Goal: Task Accomplishment & Management: Manage account settings

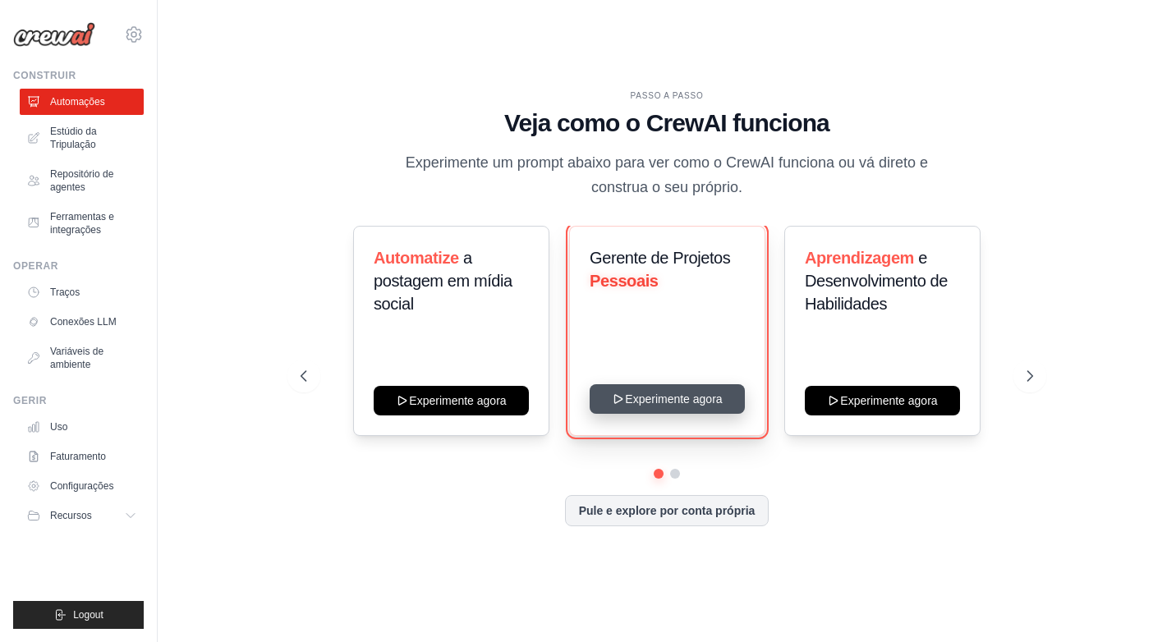
click at [671, 398] on button "Experimente agora" at bounding box center [666, 399] width 155 height 30
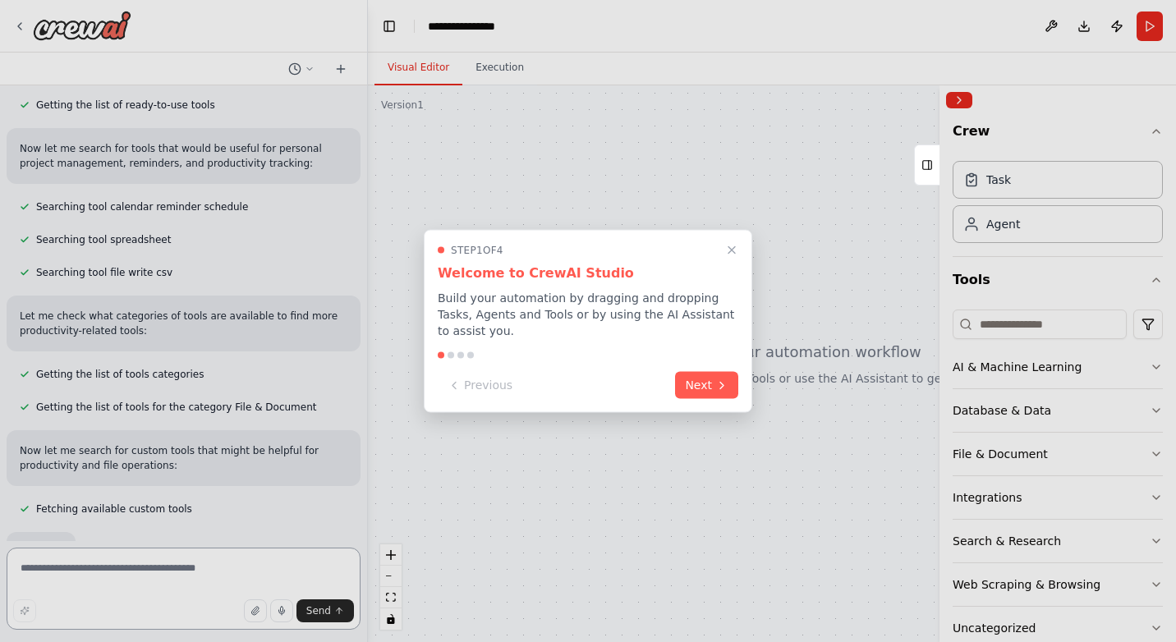
scroll to position [271, 0]
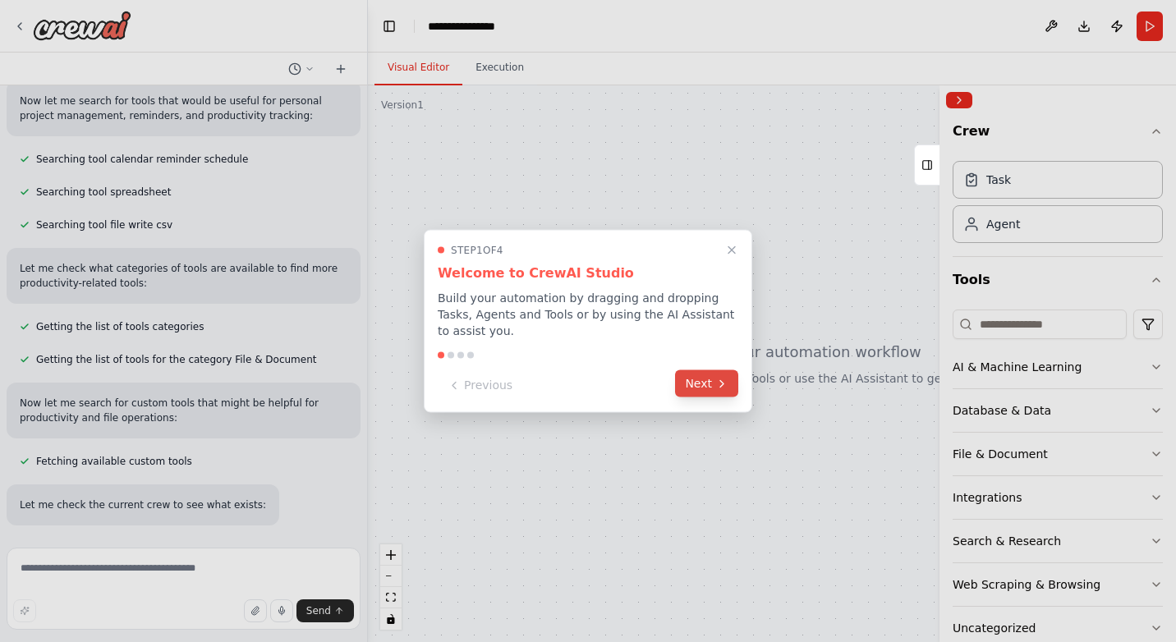
click at [714, 370] on button "Next" at bounding box center [706, 383] width 63 height 27
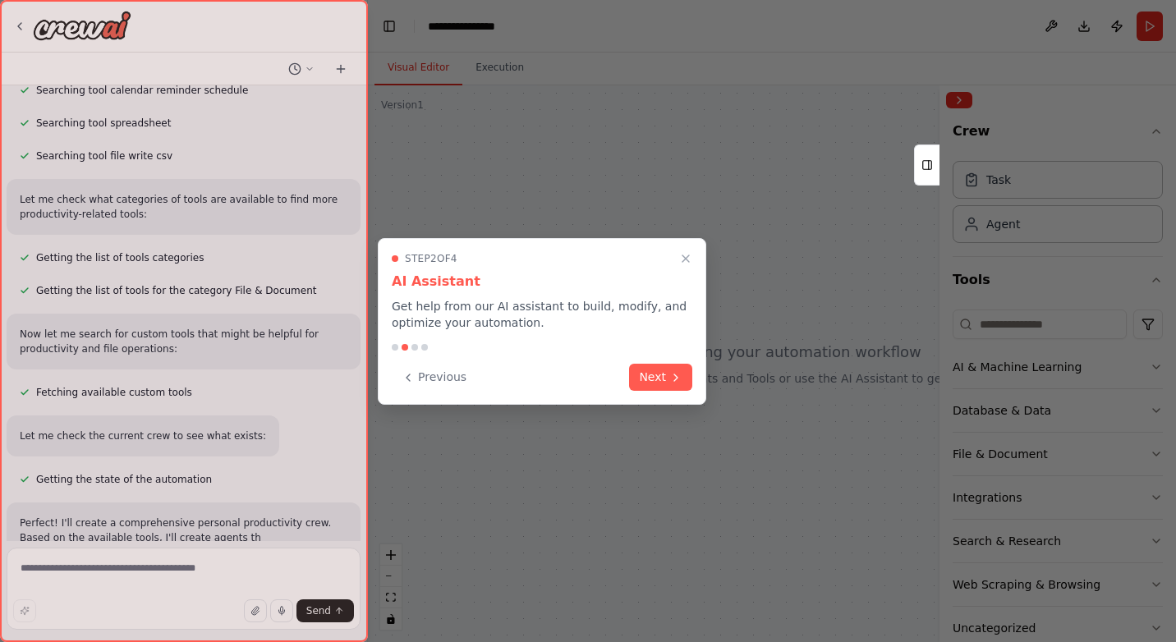
click at [690, 262] on icon "Close walkthrough" at bounding box center [685, 258] width 13 height 13
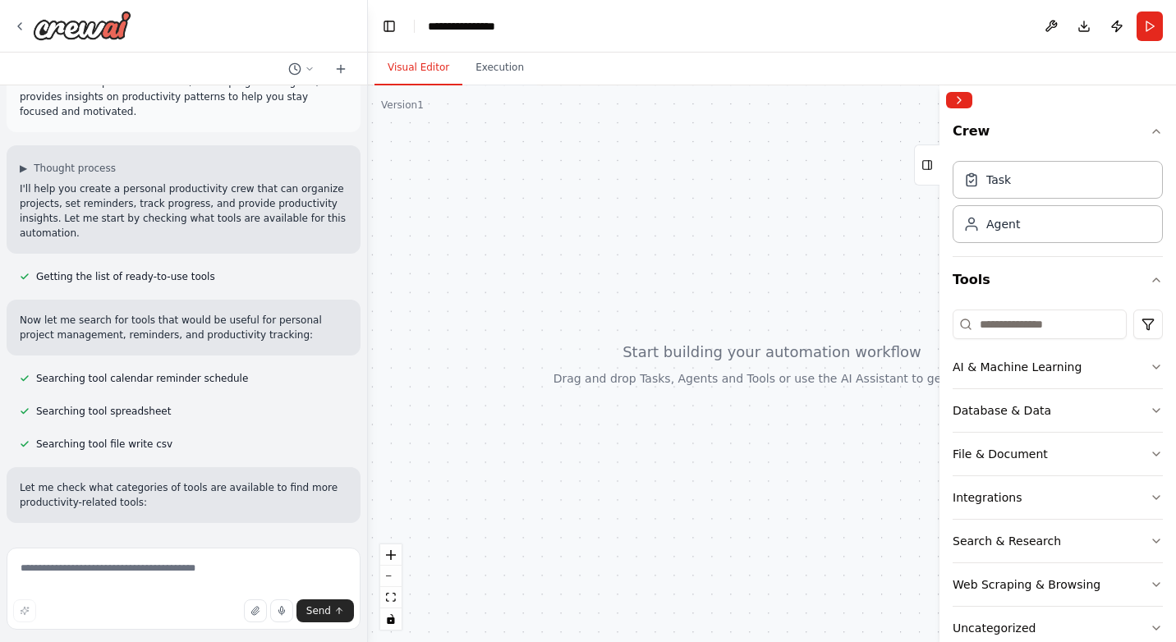
scroll to position [0, 0]
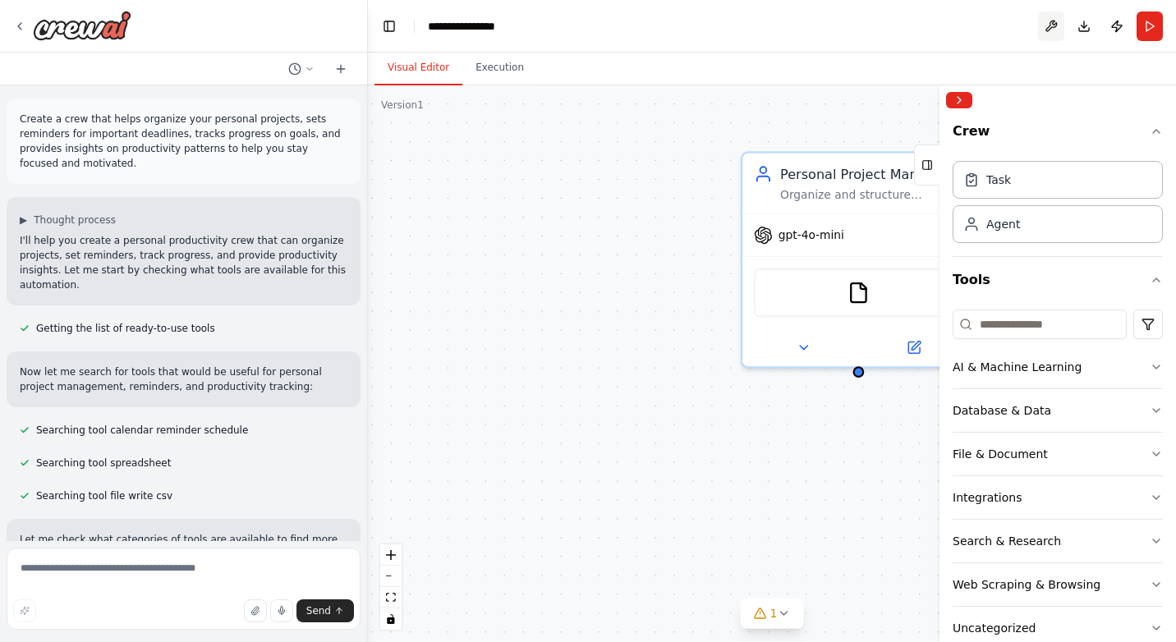
click at [1051, 25] on button at bounding box center [1051, 26] width 26 height 30
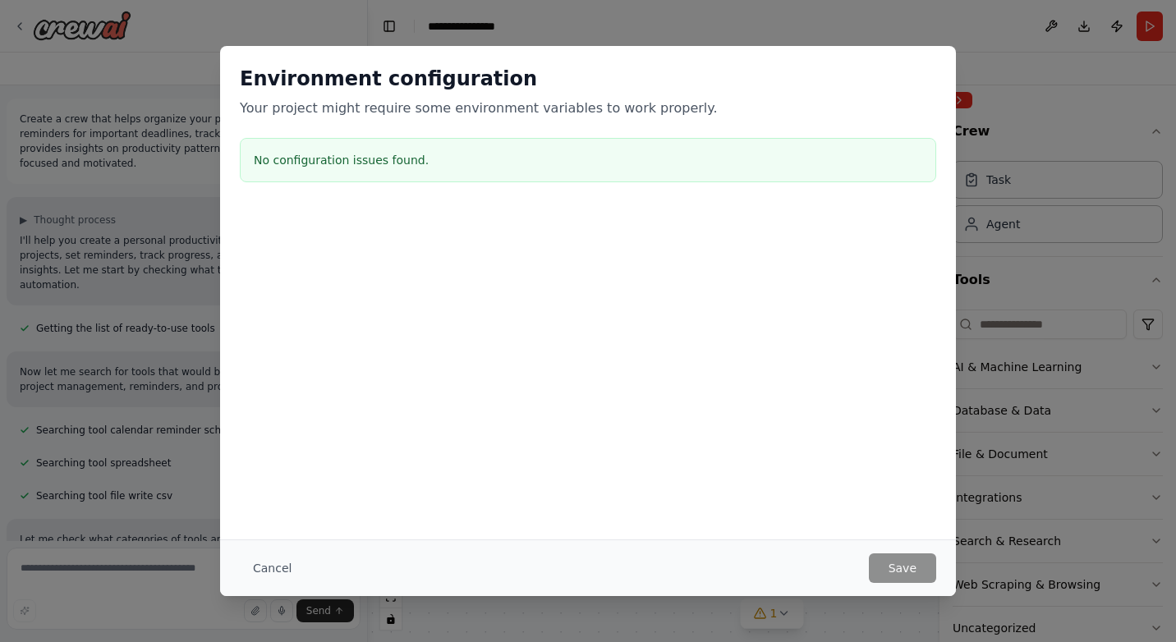
click at [1025, 40] on div "Environment configuration Your project might require some environment variables…" at bounding box center [588, 321] width 1176 height 642
click at [260, 577] on button "Cancel" at bounding box center [272, 568] width 65 height 30
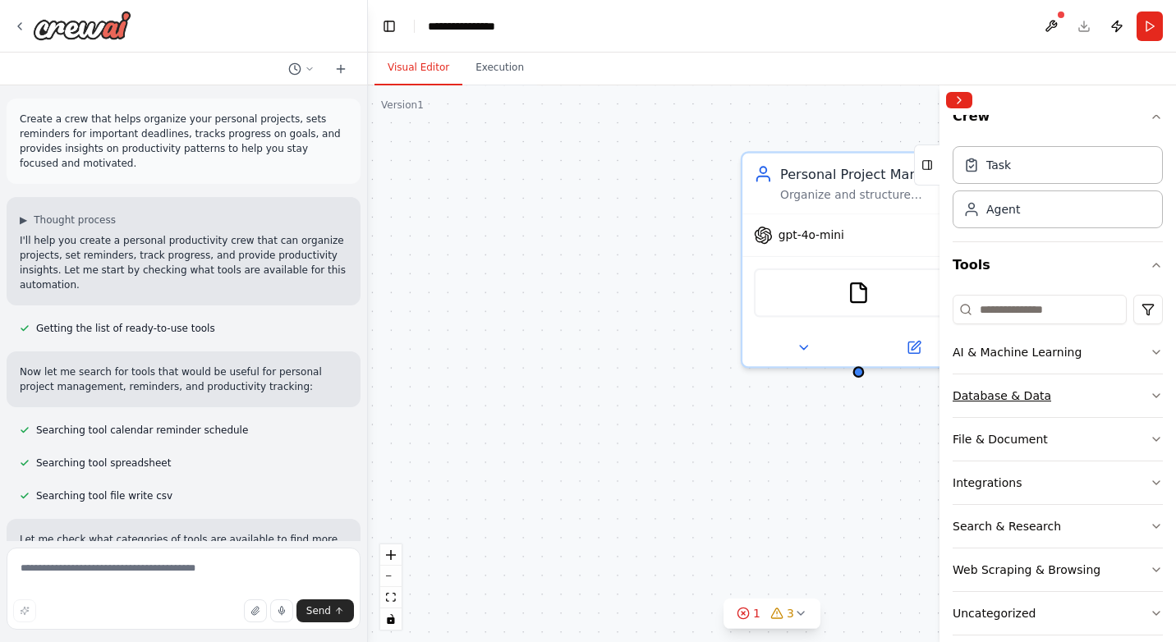
scroll to position [34, 0]
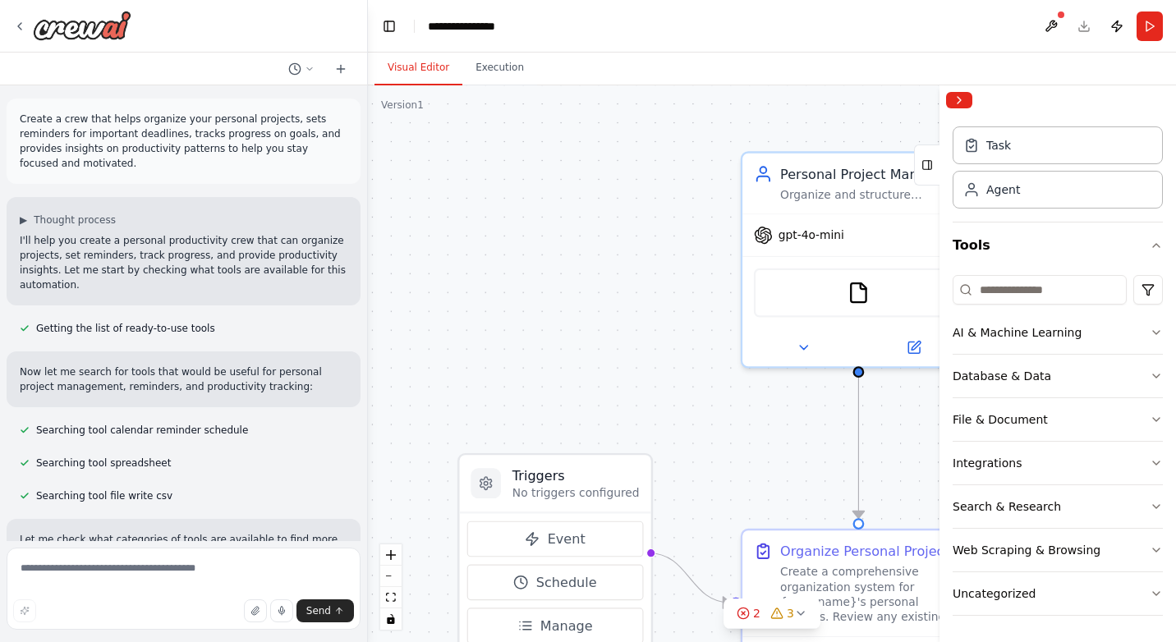
click at [635, 308] on div ".deletable-edge-delete-btn { width: 20px; height: 20px; border: 0px solid #ffff…" at bounding box center [772, 363] width 808 height 557
click at [19, 24] on icon at bounding box center [19, 26] width 13 height 13
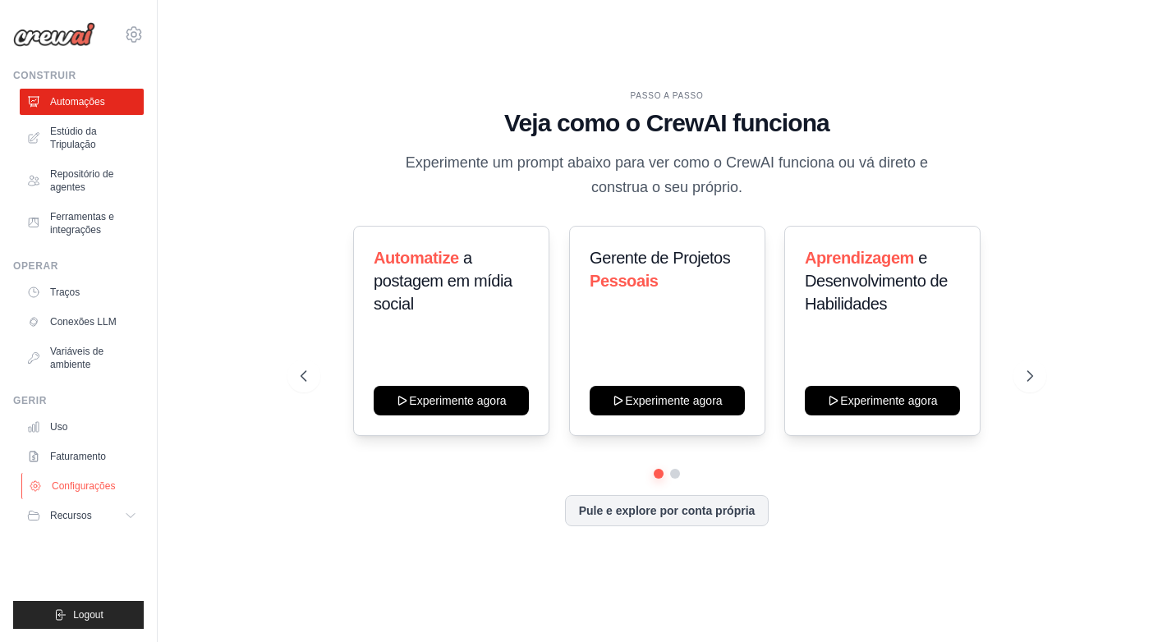
click at [83, 485] on font "Configurações" at bounding box center [83, 485] width 63 height 13
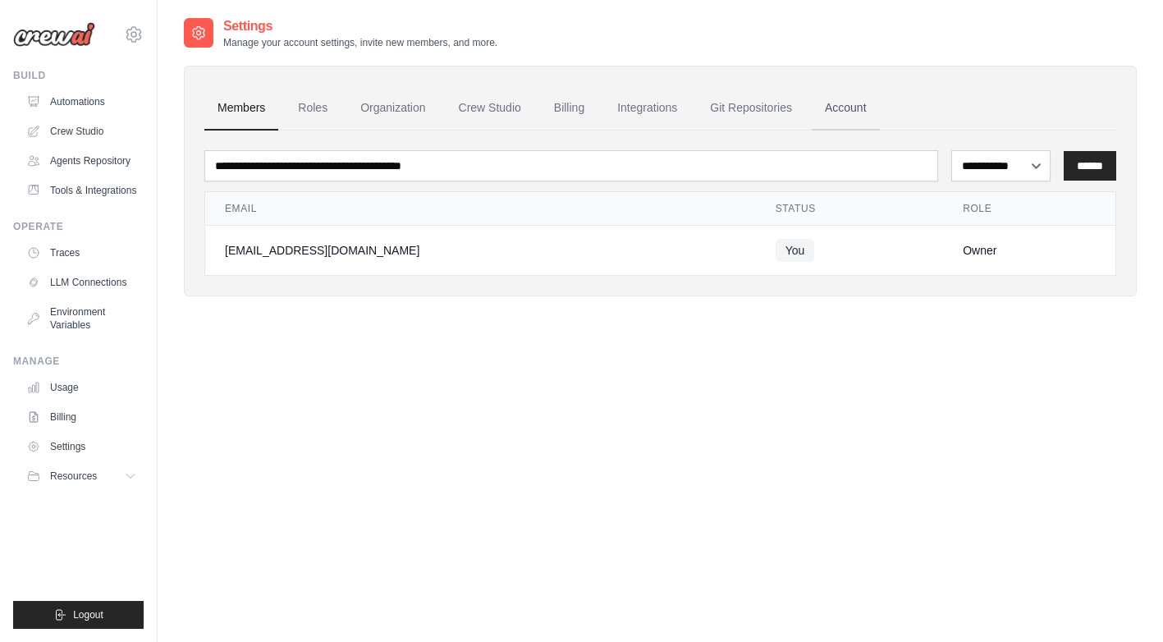
click at [833, 101] on link "Account" at bounding box center [846, 108] width 68 height 44
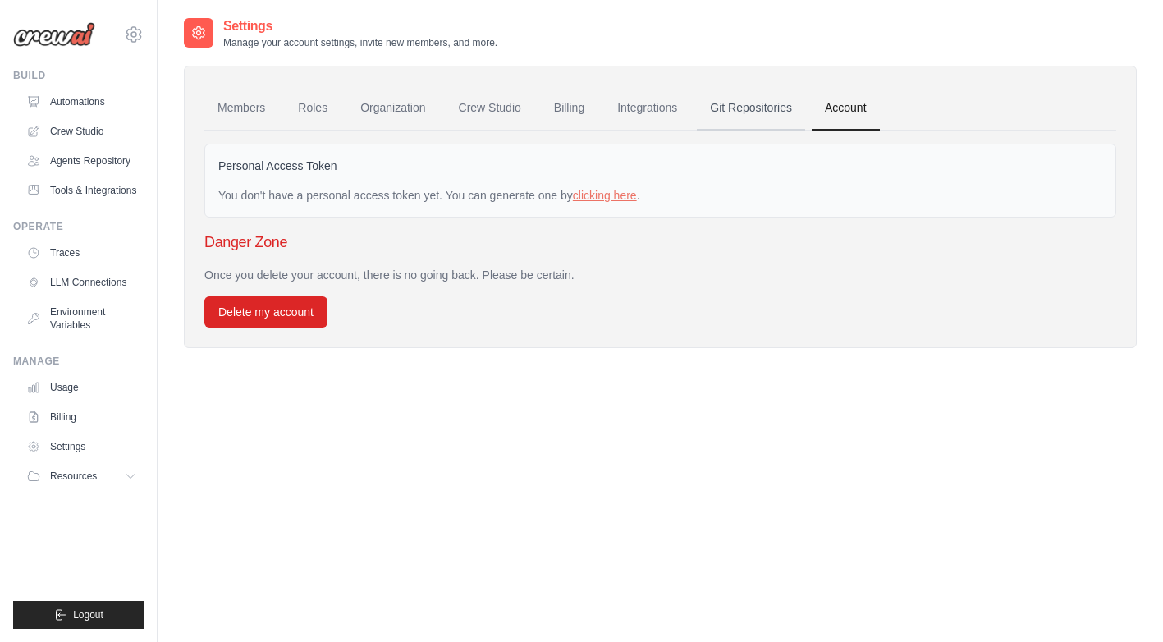
click at [750, 108] on link "Git Repositories" at bounding box center [751, 108] width 108 height 44
click at [76, 448] on link "Settings" at bounding box center [83, 447] width 124 height 26
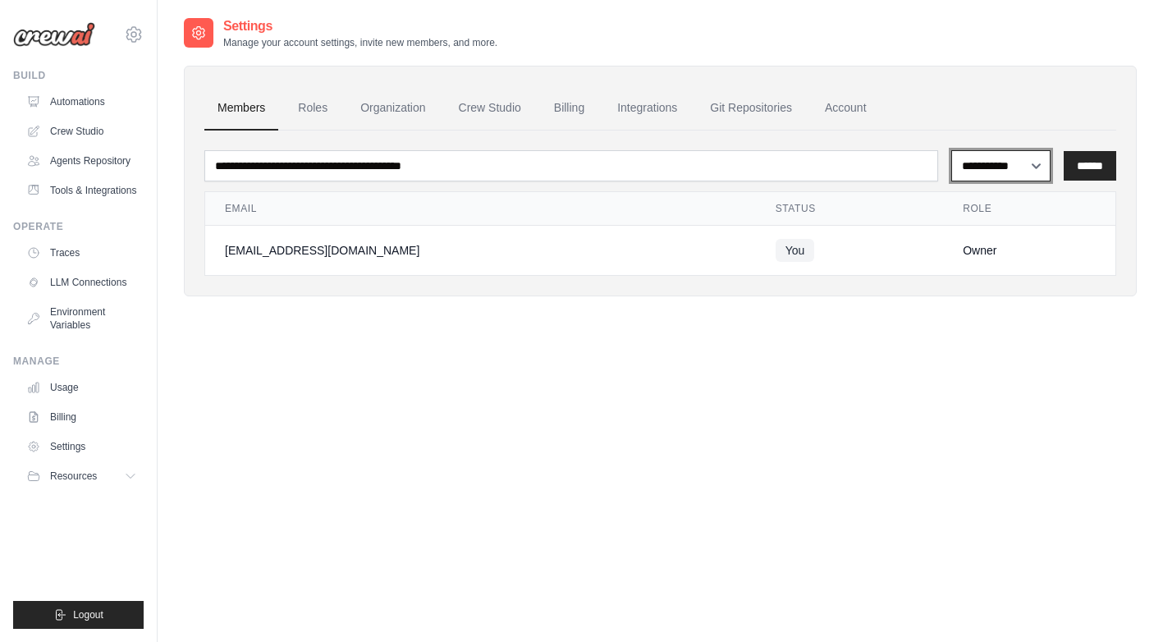
click at [1040, 165] on select "**********" at bounding box center [1001, 165] width 99 height 31
click at [325, 105] on link "Roles" at bounding box center [313, 108] width 56 height 44
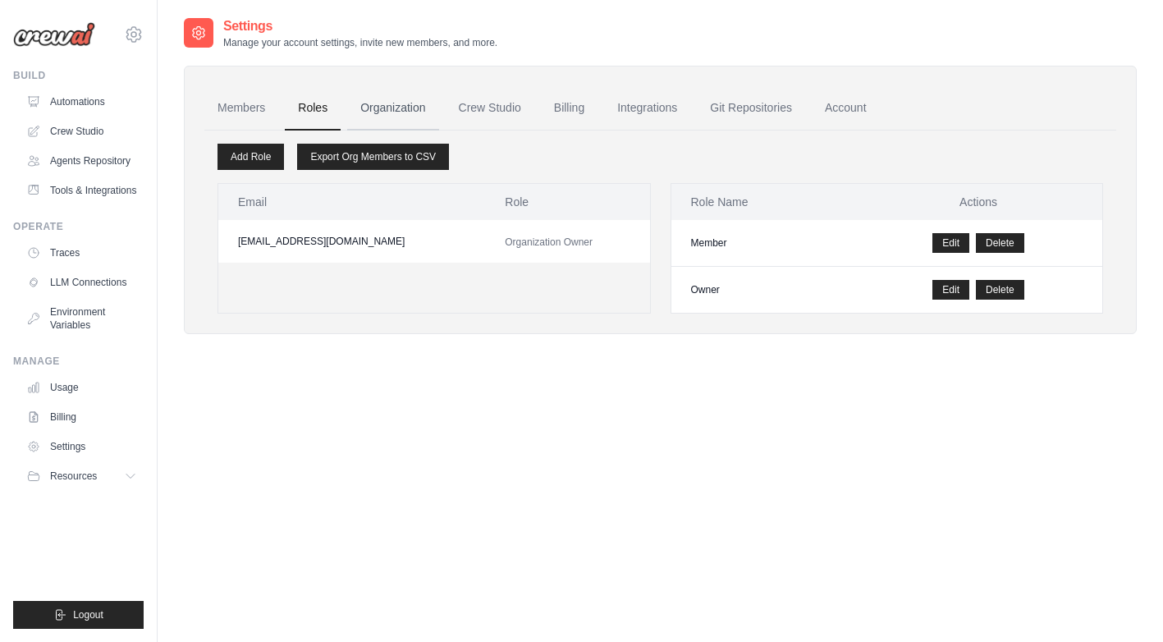
click at [383, 107] on link "Organization" at bounding box center [392, 108] width 91 height 44
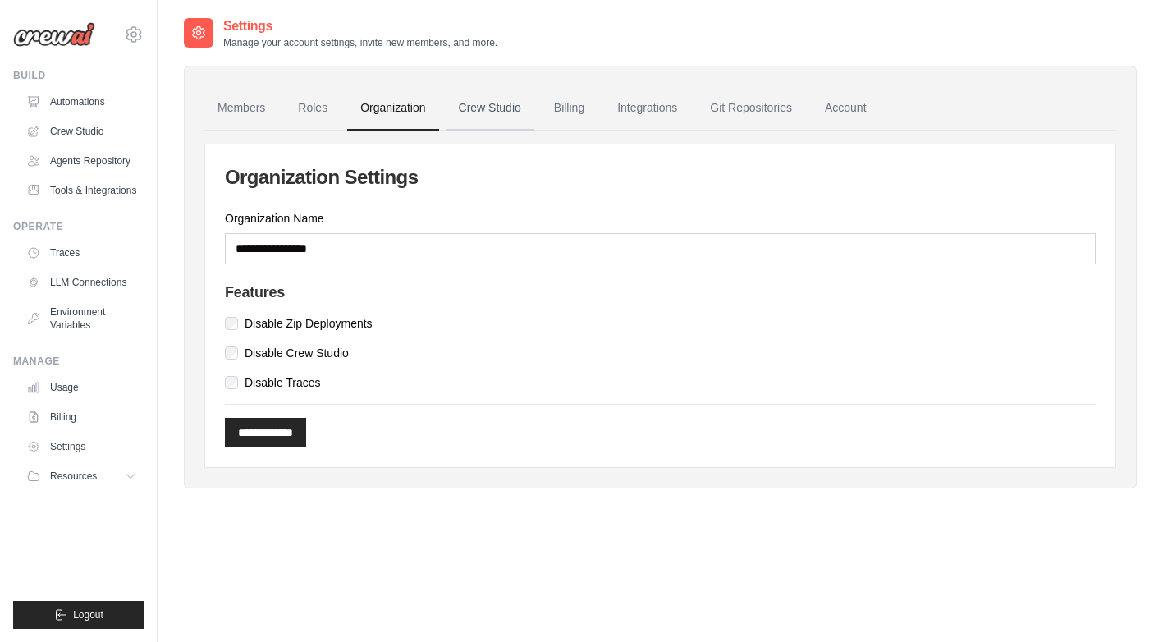
click at [493, 107] on link "Crew Studio" at bounding box center [490, 108] width 89 height 44
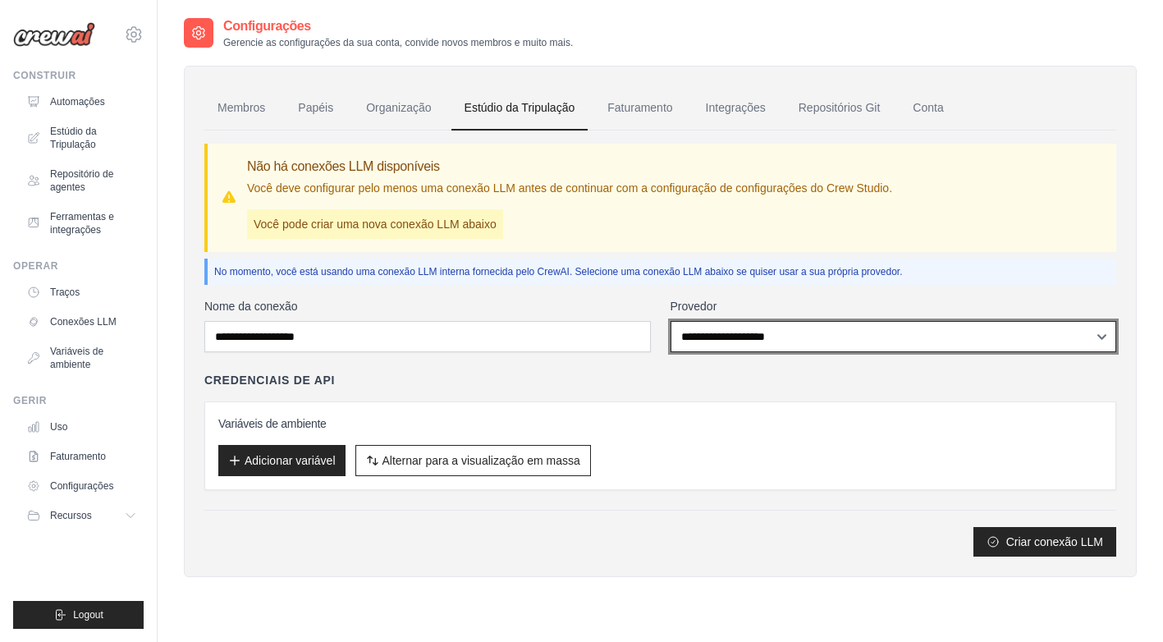
click at [869, 336] on select "**********" at bounding box center [894, 336] width 447 height 31
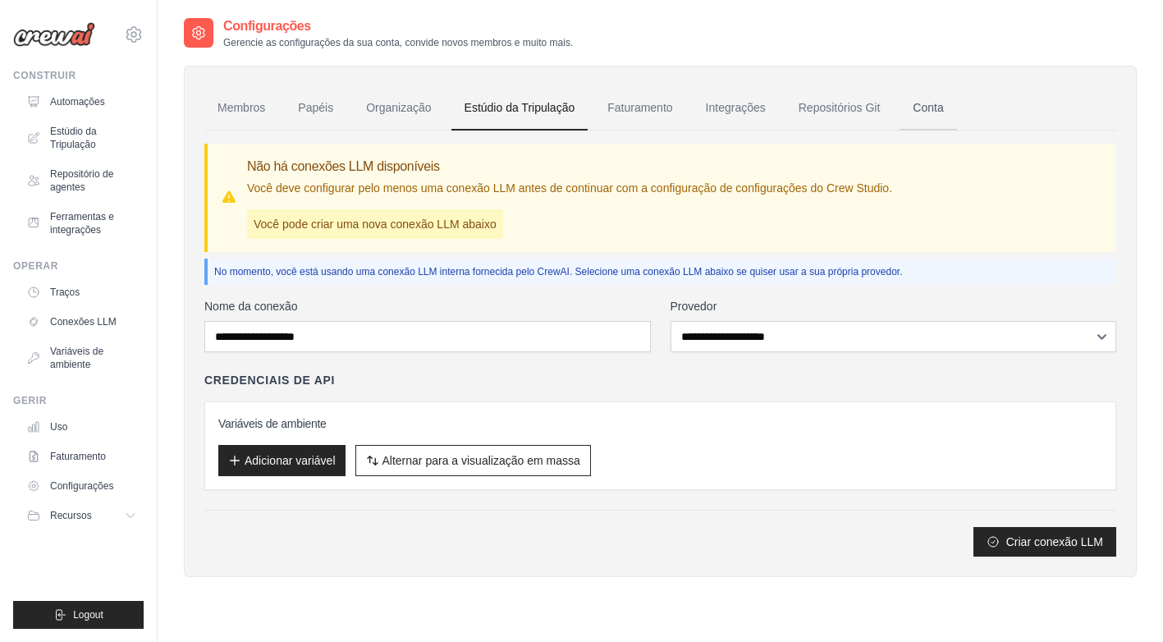
click at [932, 108] on link "Conta" at bounding box center [928, 108] width 57 height 44
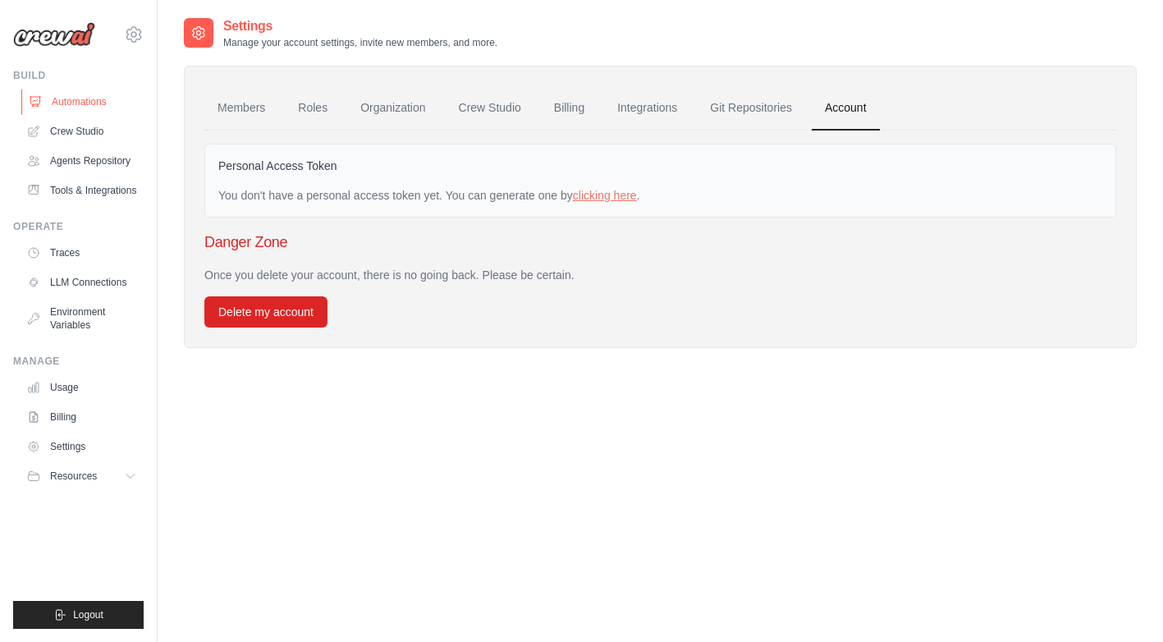
click at [72, 105] on link "Automations" at bounding box center [83, 102] width 124 height 26
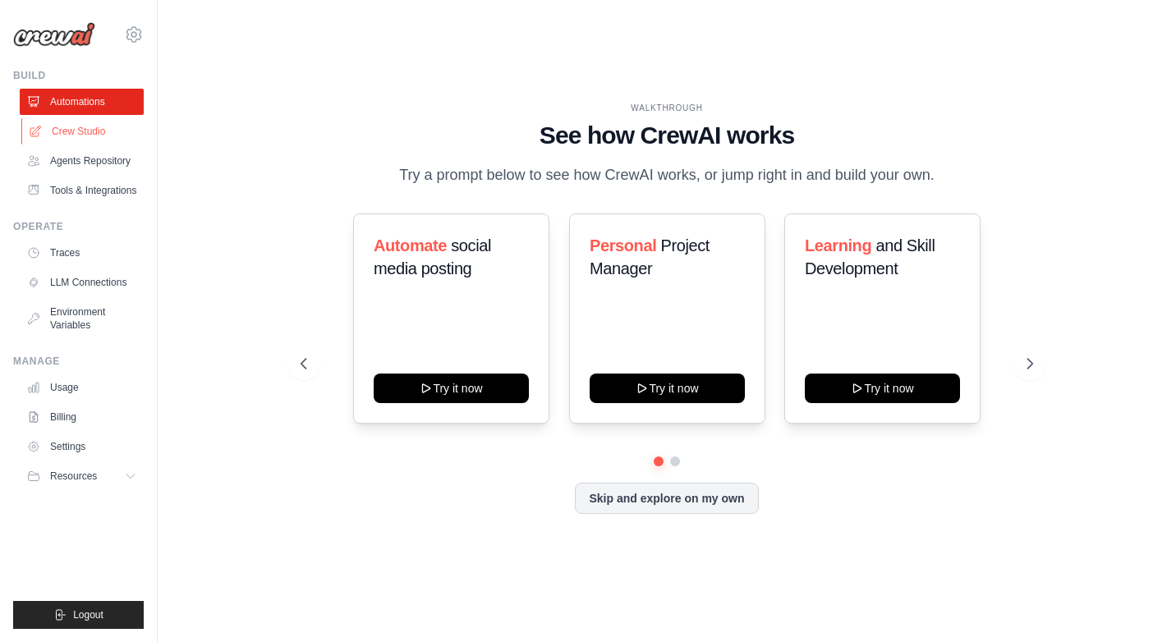
click at [75, 129] on link "Crew Studio" at bounding box center [83, 131] width 124 height 26
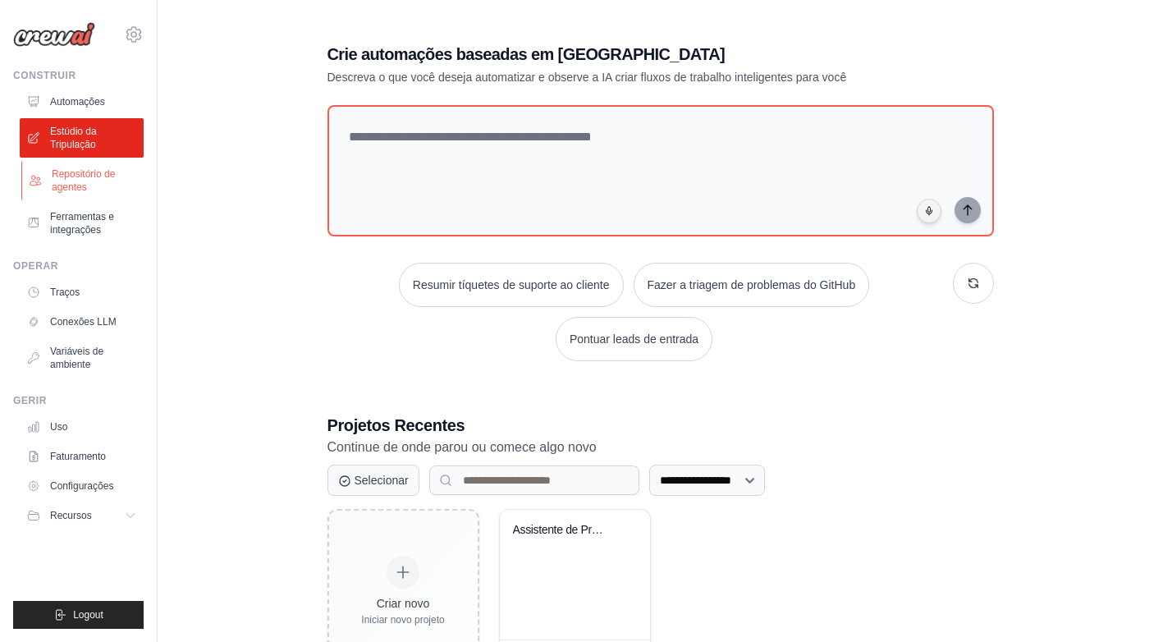
click at [102, 177] on font "Repositório de agentes" at bounding box center [95, 180] width 87 height 26
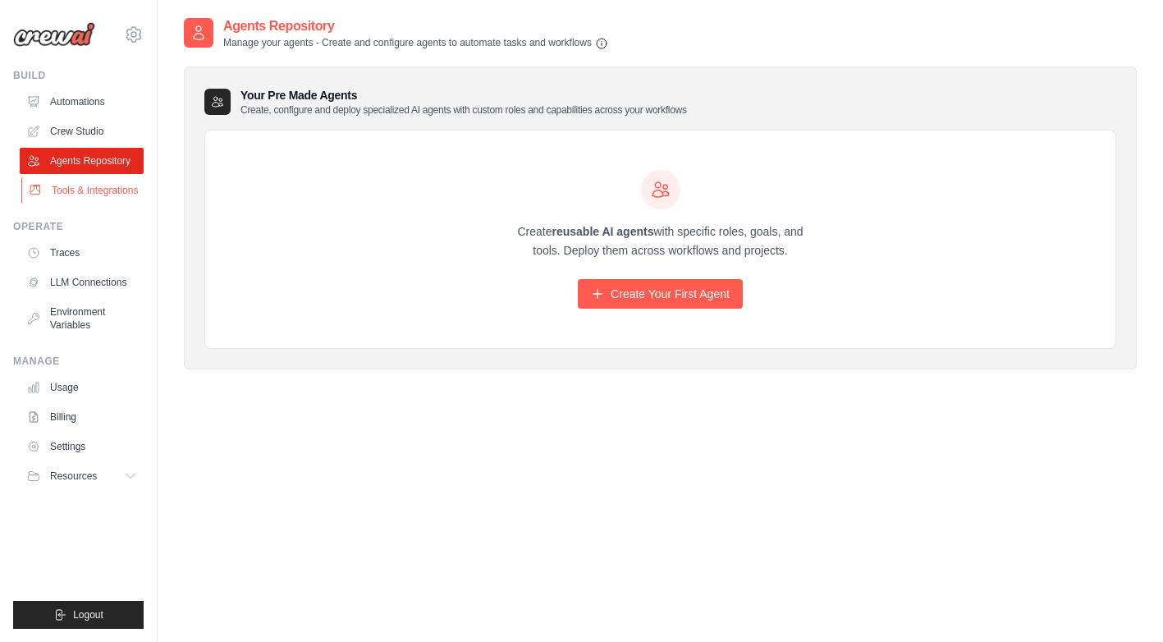
click at [98, 197] on link "Tools & Integrations" at bounding box center [83, 190] width 124 height 26
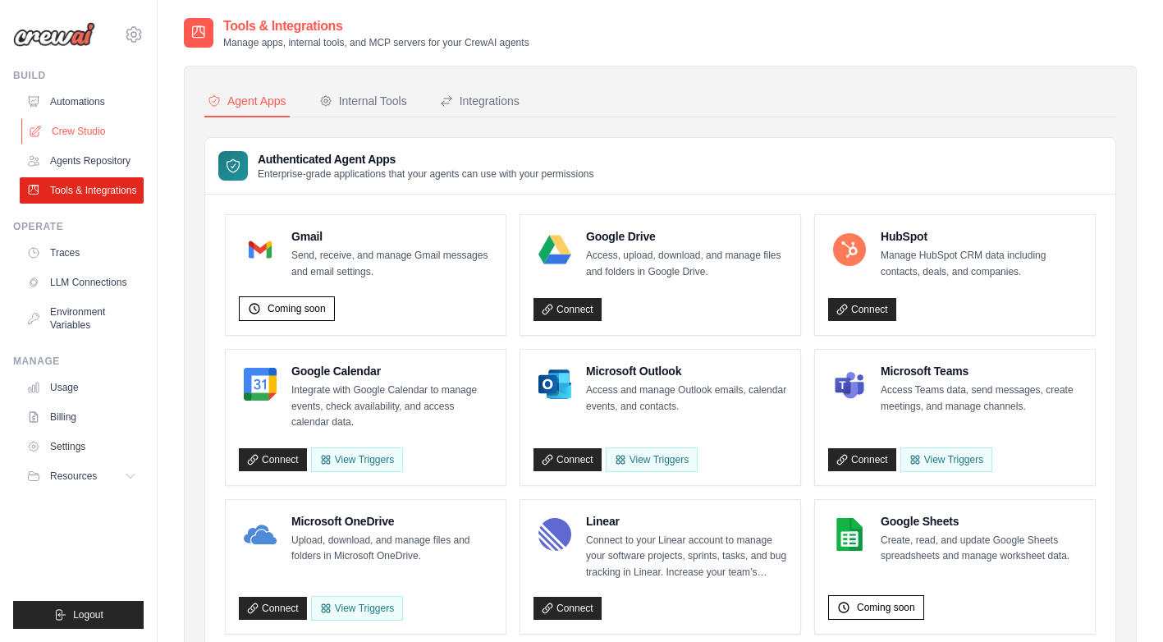
click at [94, 131] on link "Crew Studio" at bounding box center [83, 131] width 124 height 26
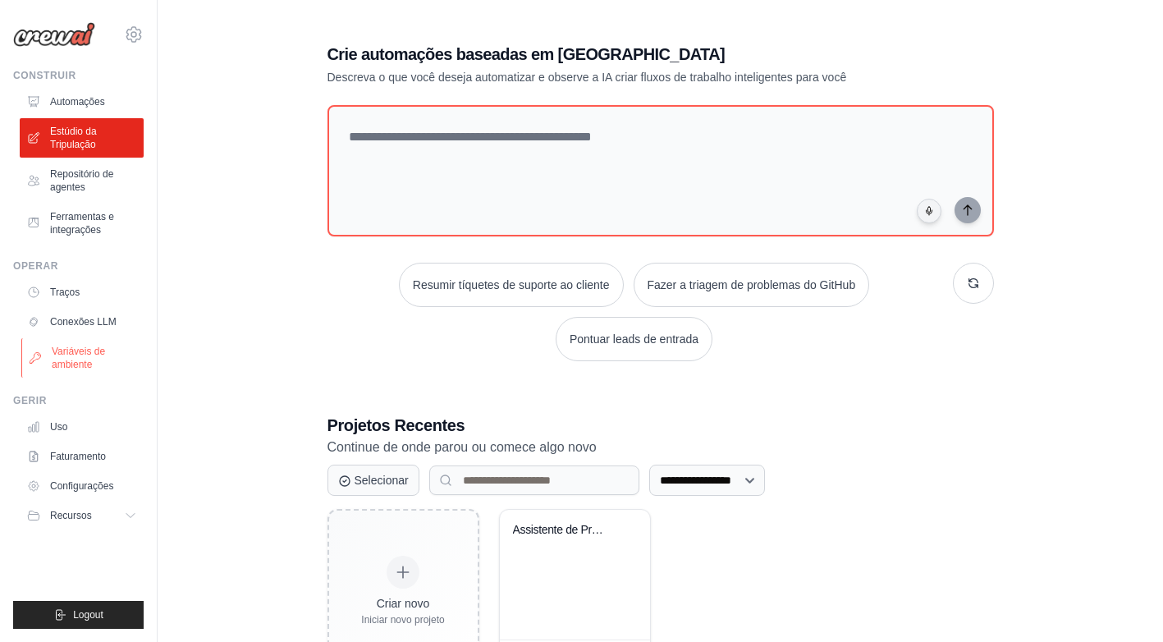
click at [89, 354] on font "Variáveis de ambiente" at bounding box center [95, 358] width 87 height 26
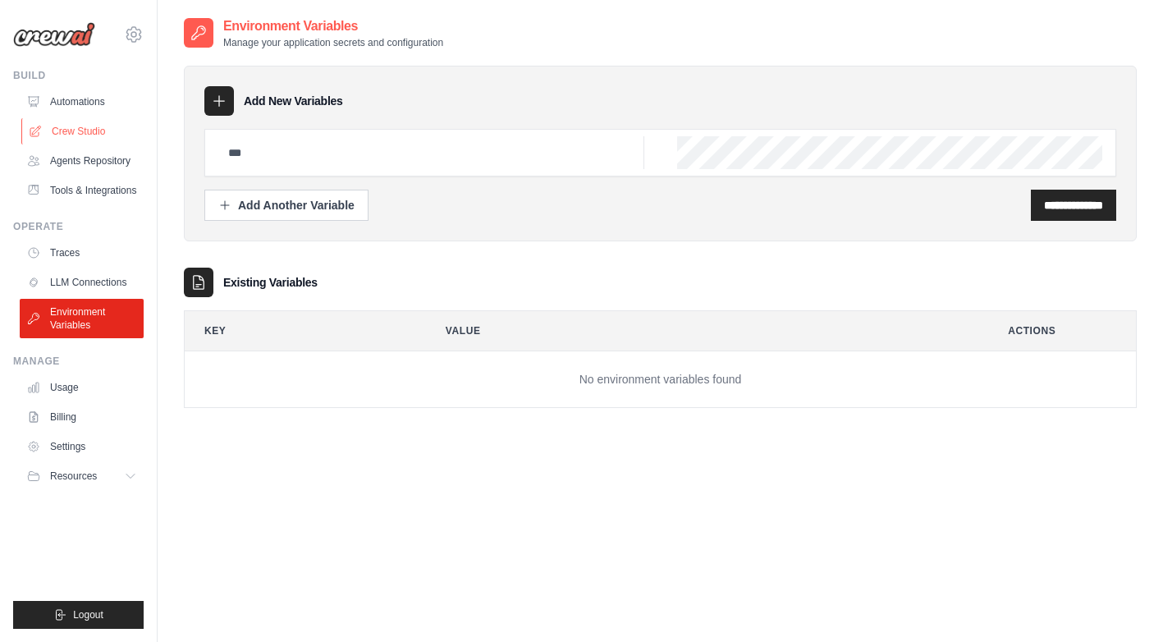
click at [77, 126] on link "Crew Studio" at bounding box center [83, 131] width 124 height 26
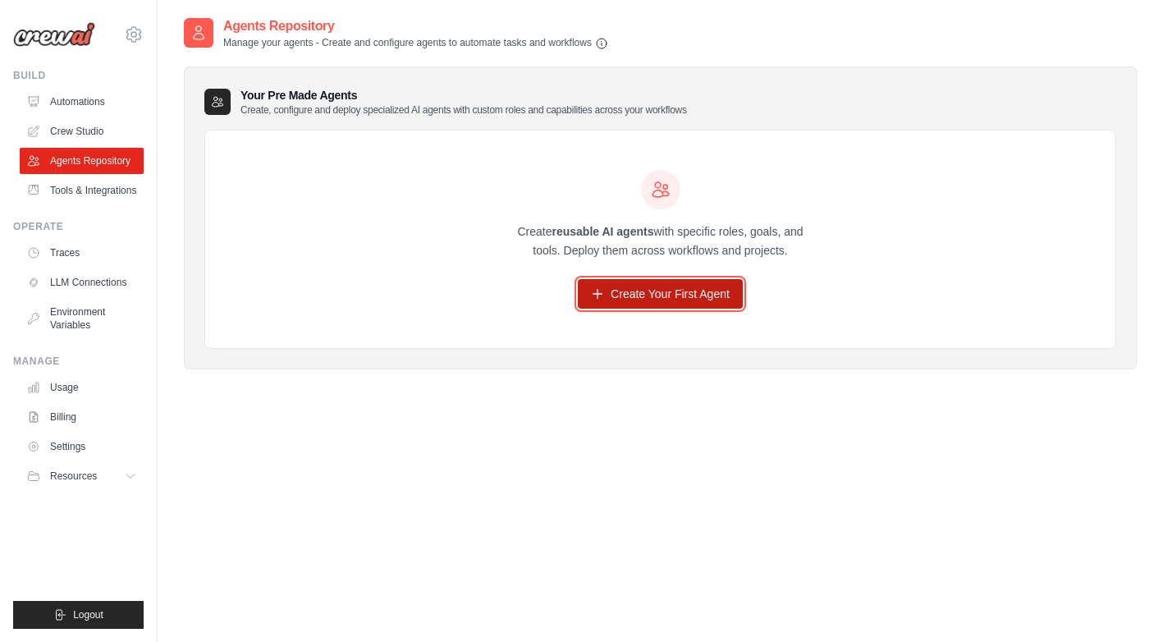
click at [623, 289] on link "Create Your First Agent" at bounding box center [660, 294] width 165 height 30
